Goal: Task Accomplishment & Management: Complete application form

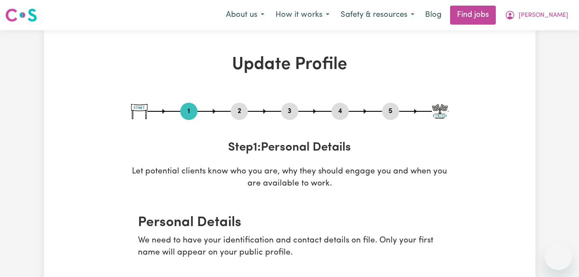
select select "[DEMOGRAPHIC_DATA]"
select select "[DEMOGRAPHIC_DATA] Citizen"
select select "Studying a healthcare related degree or qualification"
select select "55"
select select "82"
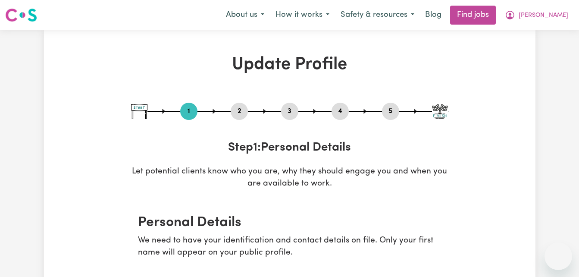
select select "110"
select select "137"
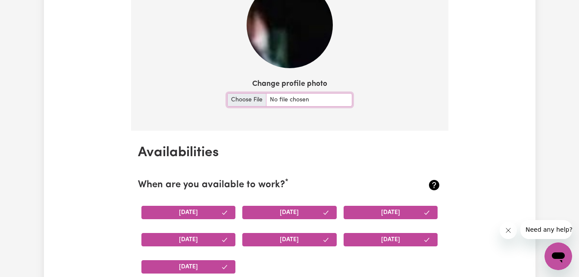
click at [248, 100] on input "Change profile photo" at bounding box center [289, 99] width 125 height 13
type input "C:\fakepath\profilepic25.JPG"
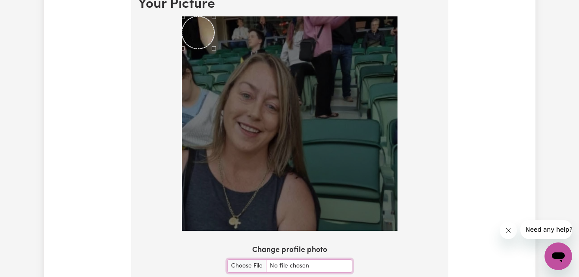
scroll to position [607, 0]
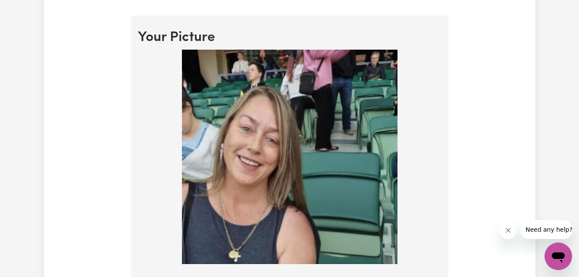
click at [284, 104] on img at bounding box center [290, 157] width 216 height 214
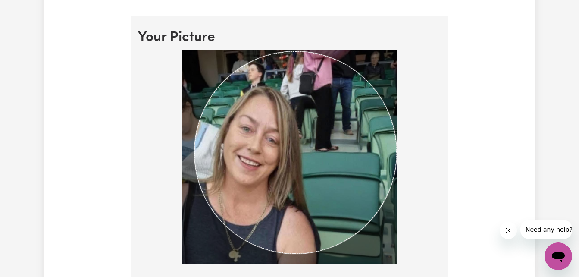
click at [195, 125] on img at bounding box center [290, 157] width 216 height 214
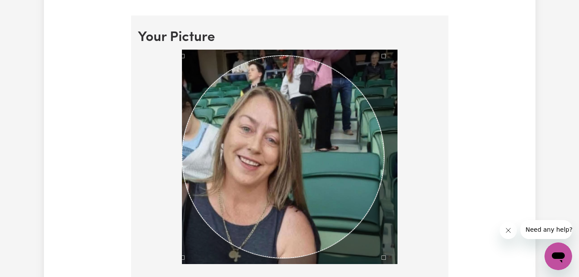
click at [353, 154] on div "Use the arrow keys to move the crop selection area" at bounding box center [283, 157] width 202 height 202
drag, startPoint x: 409, startPoint y: 105, endPoint x: 413, endPoint y: 122, distance: 17.6
click at [413, 122] on div at bounding box center [290, 159] width 304 height 218
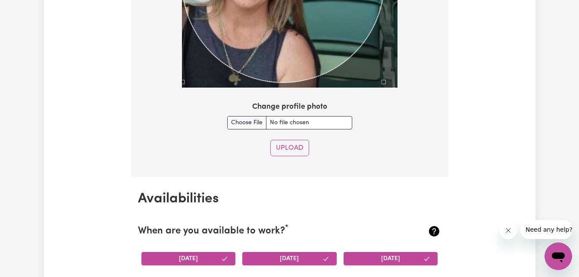
scroll to position [805, 0]
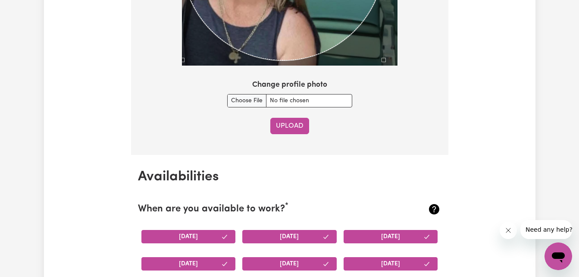
click at [286, 127] on button "Upload" at bounding box center [289, 126] width 39 height 16
click at [286, 127] on div "Upload" at bounding box center [290, 126] width 304 height 16
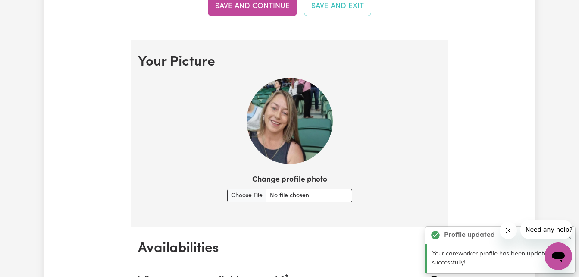
scroll to position [576, 0]
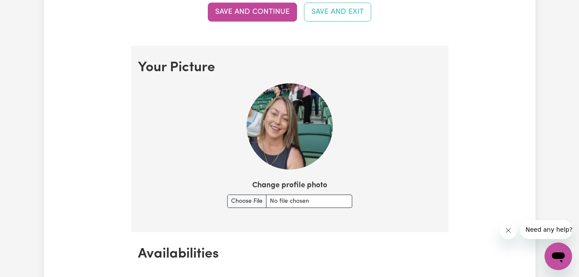
click at [293, 136] on img at bounding box center [290, 126] width 86 height 86
click at [250, 198] on input "Change profile photo" at bounding box center [289, 201] width 125 height 13
type input "C:\fakepath\profilepicme.JPG"
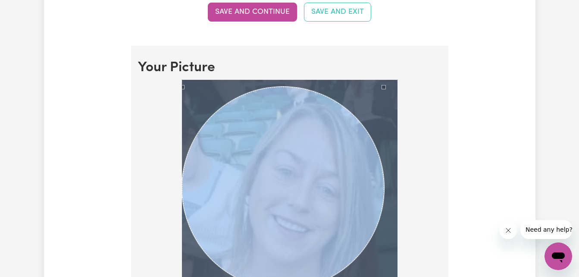
drag, startPoint x: 482, startPoint y: 158, endPoint x: 428, endPoint y: 172, distance: 55.7
click at [428, 172] on div at bounding box center [290, 237] width 304 height 315
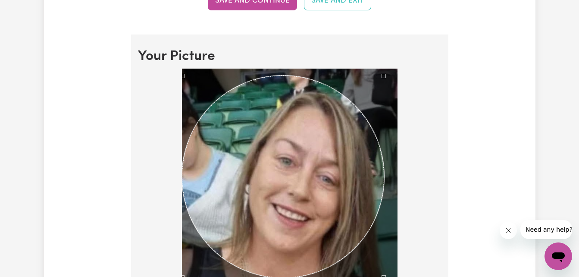
scroll to position [587, 0]
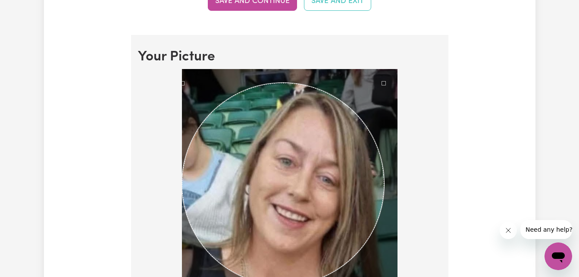
click at [271, 208] on div "Use the arrow keys to move the crop selection area" at bounding box center [283, 184] width 202 height 202
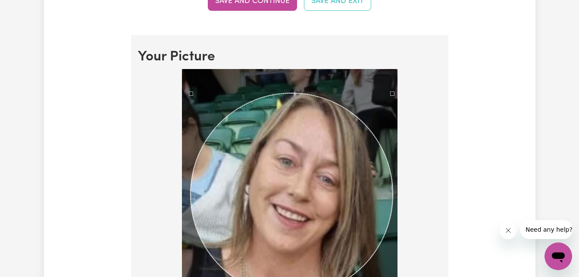
click at [193, 208] on div "Use the arrow keys to move the crop selection area" at bounding box center [292, 194] width 202 height 202
click at [305, 92] on div "Use the arrow keys to move the crop selection area" at bounding box center [292, 192] width 202 height 202
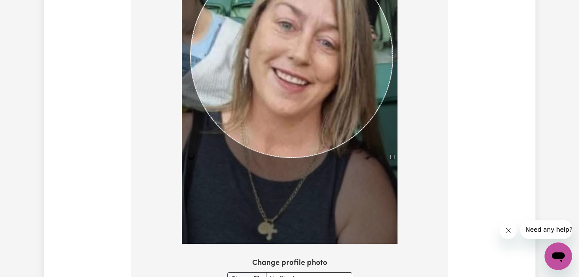
scroll to position [763, 0]
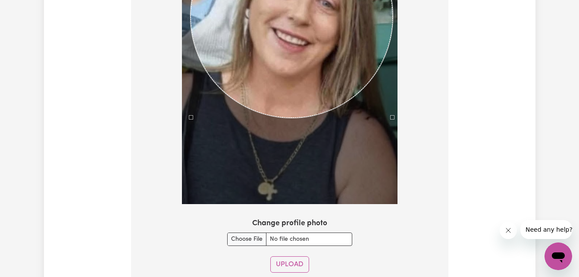
click at [297, 218] on label "Change profile photo" at bounding box center [289, 223] width 75 height 11
click at [297, 233] on input "Change profile photo" at bounding box center [289, 239] width 125 height 13
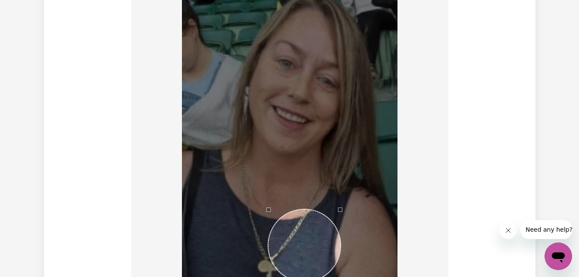
scroll to position [692, 0]
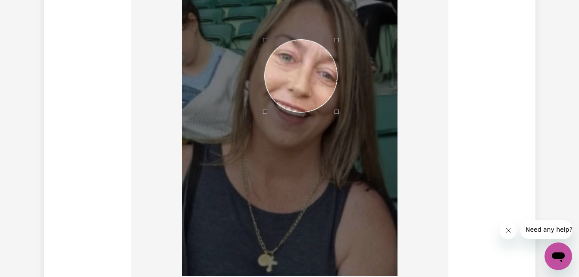
click at [309, 63] on div "Use the arrow keys to move the crop selection area" at bounding box center [301, 76] width 72 height 72
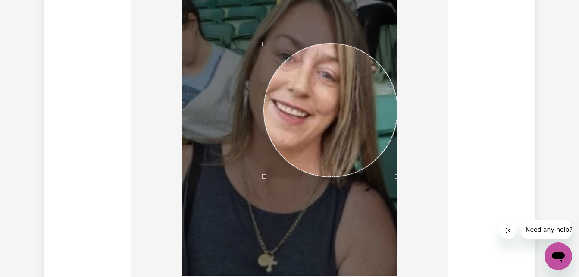
click at [410, 170] on div at bounding box center [290, 122] width 304 height 315
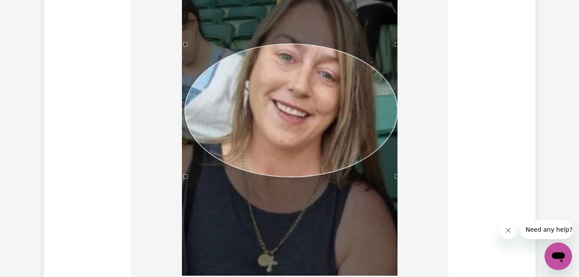
click at [179, 16] on div at bounding box center [290, 122] width 304 height 315
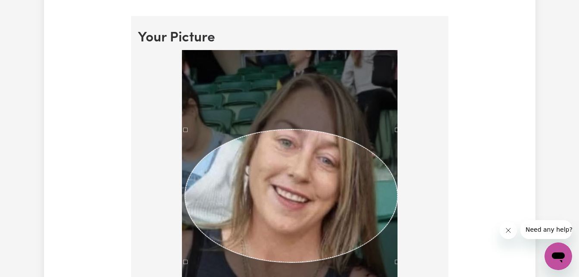
scroll to position [629, 0]
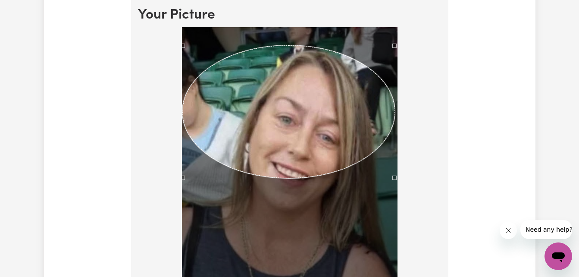
click at [300, 49] on div "Use the arrow keys to move the crop selection area" at bounding box center [288, 111] width 213 height 133
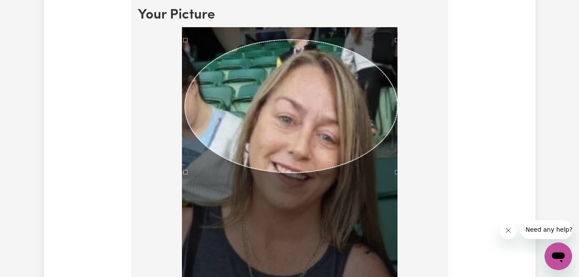
click at [309, 173] on div at bounding box center [290, 182] width 216 height 311
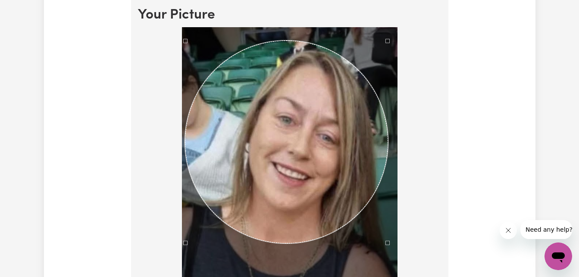
click at [386, 191] on div at bounding box center [290, 182] width 216 height 311
click at [386, 191] on img at bounding box center [290, 182] width 216 height 311
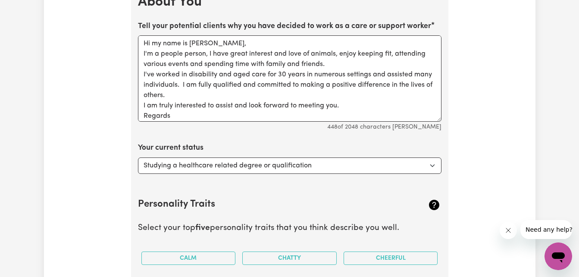
scroll to position [1866, 0]
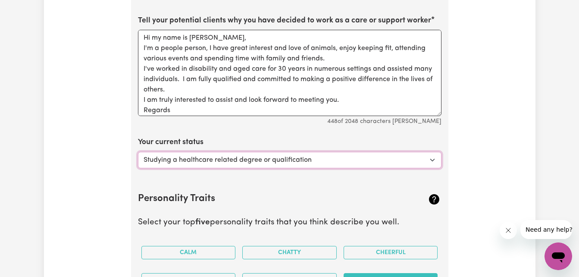
click at [432, 157] on select "Select... Studying a healthcare related degree or qualification Studying a non-…" at bounding box center [290, 160] width 304 height 16
select select "Looking for extra work to fill my week and/or weekends"
click at [138, 152] on select "Select... Studying a healthcare related degree or qualification Studying a non-…" at bounding box center [290, 160] width 304 height 16
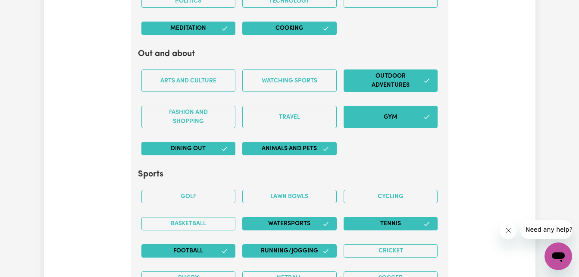
scroll to position [2388, 0]
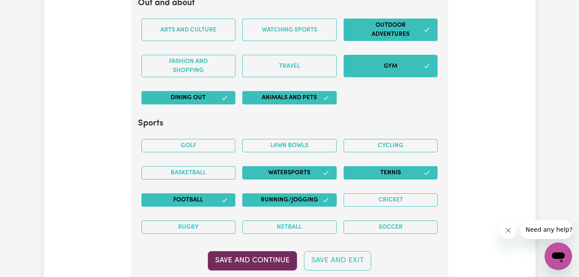
click at [275, 259] on button "Save and Continue" at bounding box center [252, 260] width 89 height 19
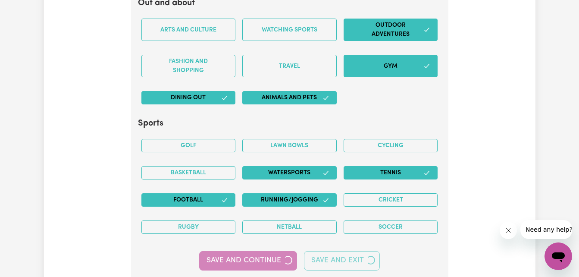
click at [275, 259] on div "Save and Continue Save and Exit" at bounding box center [290, 260] width 304 height 19
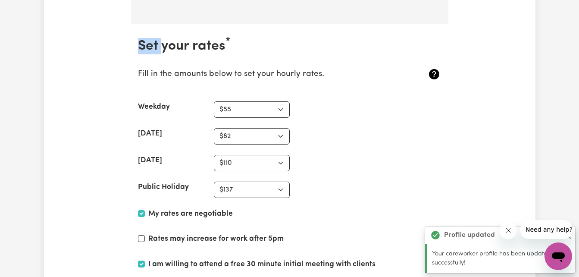
scroll to position [2681, 0]
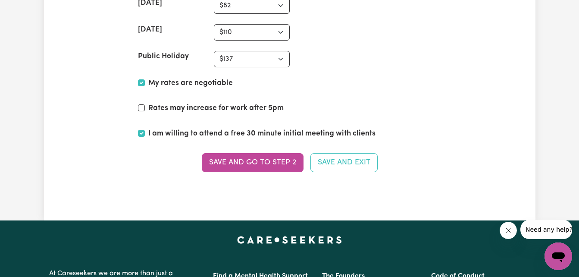
scroll to position [2800, 0]
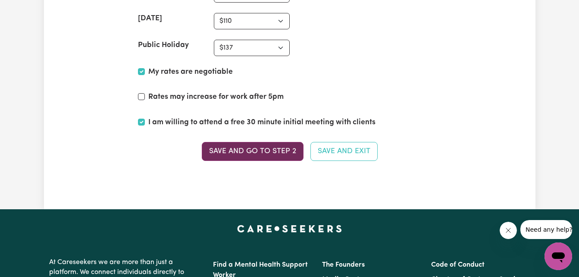
click at [274, 147] on button "Save and go to Step 2" at bounding box center [253, 151] width 102 height 19
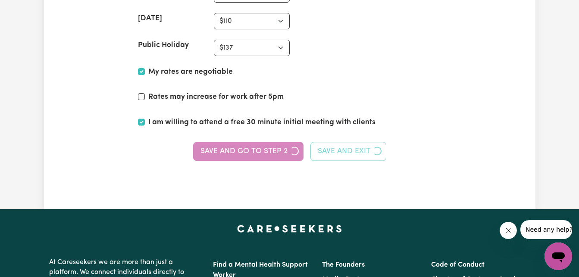
click at [274, 147] on div "Save and go to Step 2 Save and Exit" at bounding box center [290, 151] width 304 height 19
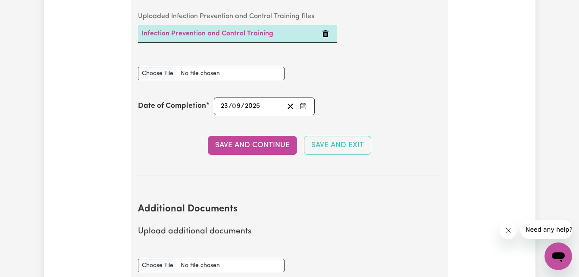
scroll to position [1482, 0]
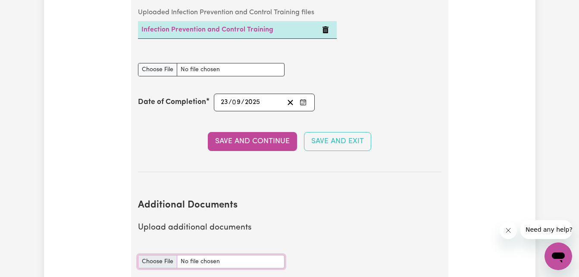
click at [159, 263] on input "Additional Documents document" at bounding box center [211, 261] width 147 height 13
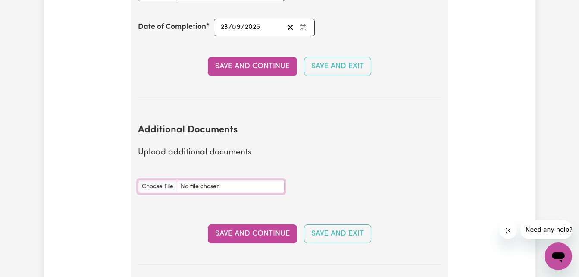
scroll to position [1565, 0]
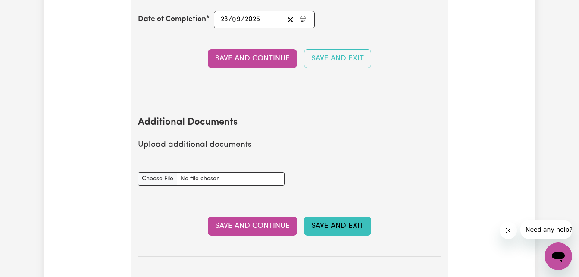
click at [340, 230] on button "Save and Exit" at bounding box center [337, 226] width 67 height 19
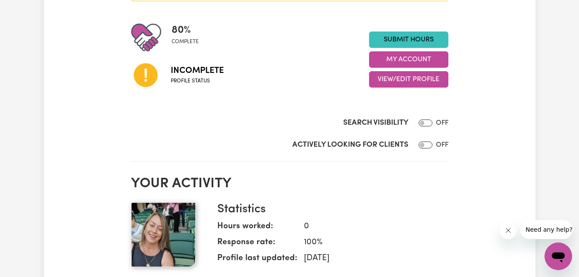
scroll to position [204, 0]
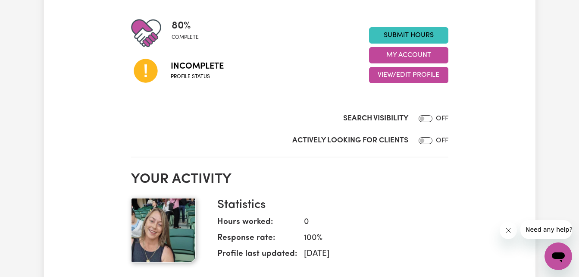
click at [147, 74] on icon at bounding box center [146, 71] width 24 height 24
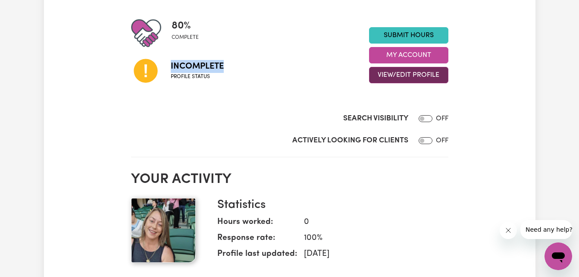
click at [406, 76] on button "View/Edit Profile" at bounding box center [408, 75] width 79 height 16
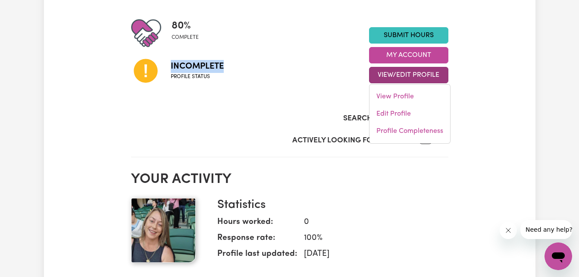
click at [406, 76] on button "View/Edit Profile" at bounding box center [408, 75] width 79 height 16
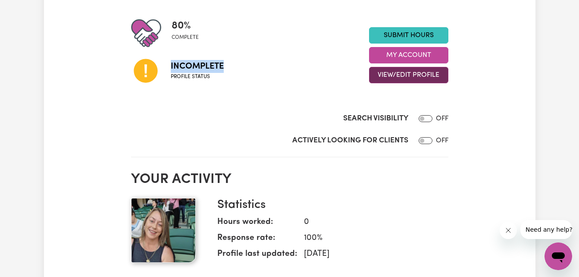
click at [406, 76] on button "View/Edit Profile" at bounding box center [408, 75] width 79 height 16
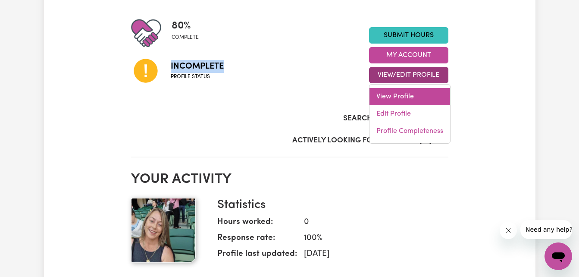
click at [400, 97] on link "View Profile" at bounding box center [410, 96] width 81 height 17
